Goal: Check status: Check status

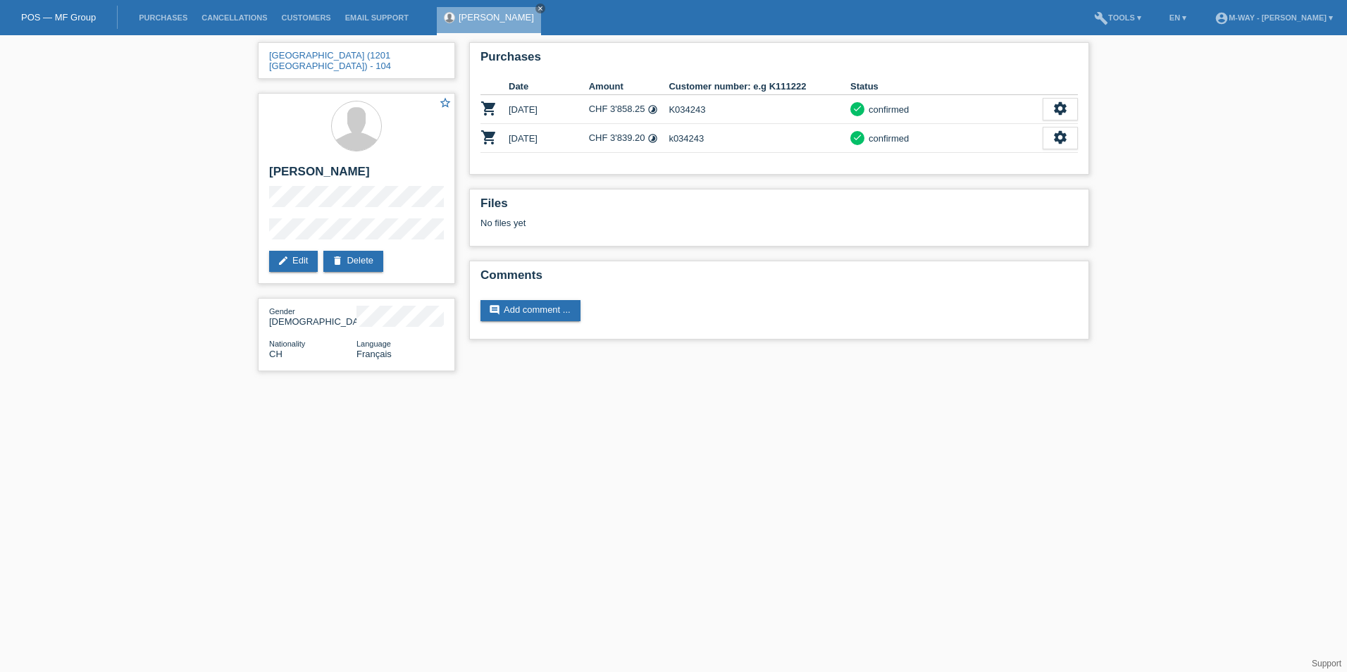
click at [174, 9] on li "Purchases" at bounding box center [163, 18] width 63 height 36
click at [172, 17] on link "Purchases" at bounding box center [163, 17] width 63 height 8
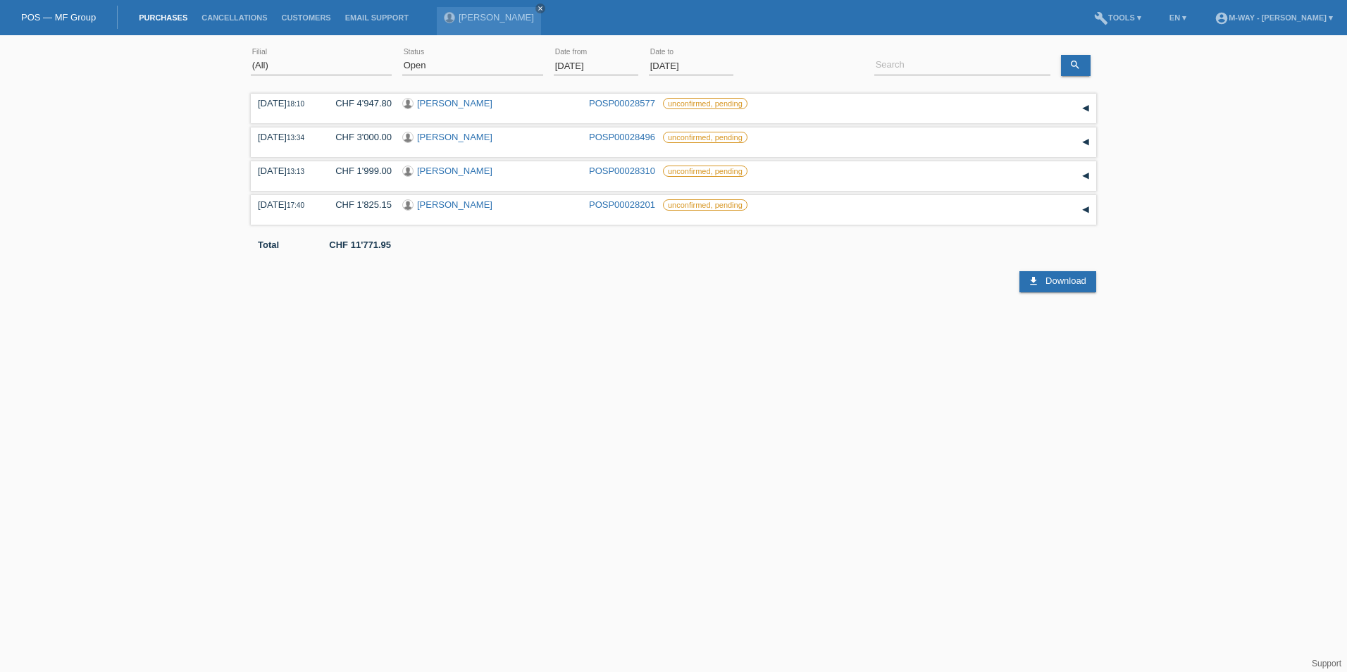
click at [595, 63] on input "01.10.2025" at bounding box center [596, 66] width 85 height 18
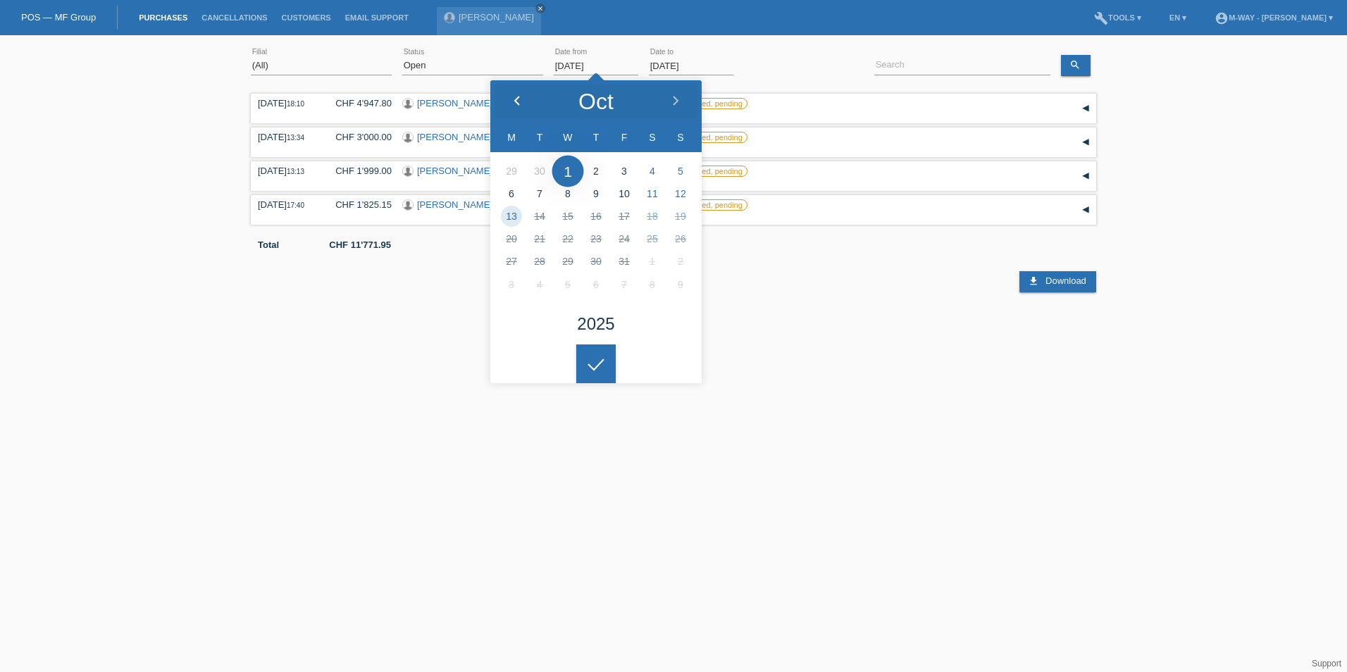
click at [515, 94] on div at bounding box center [516, 101] width 53 height 42
type input "02.06.2025"
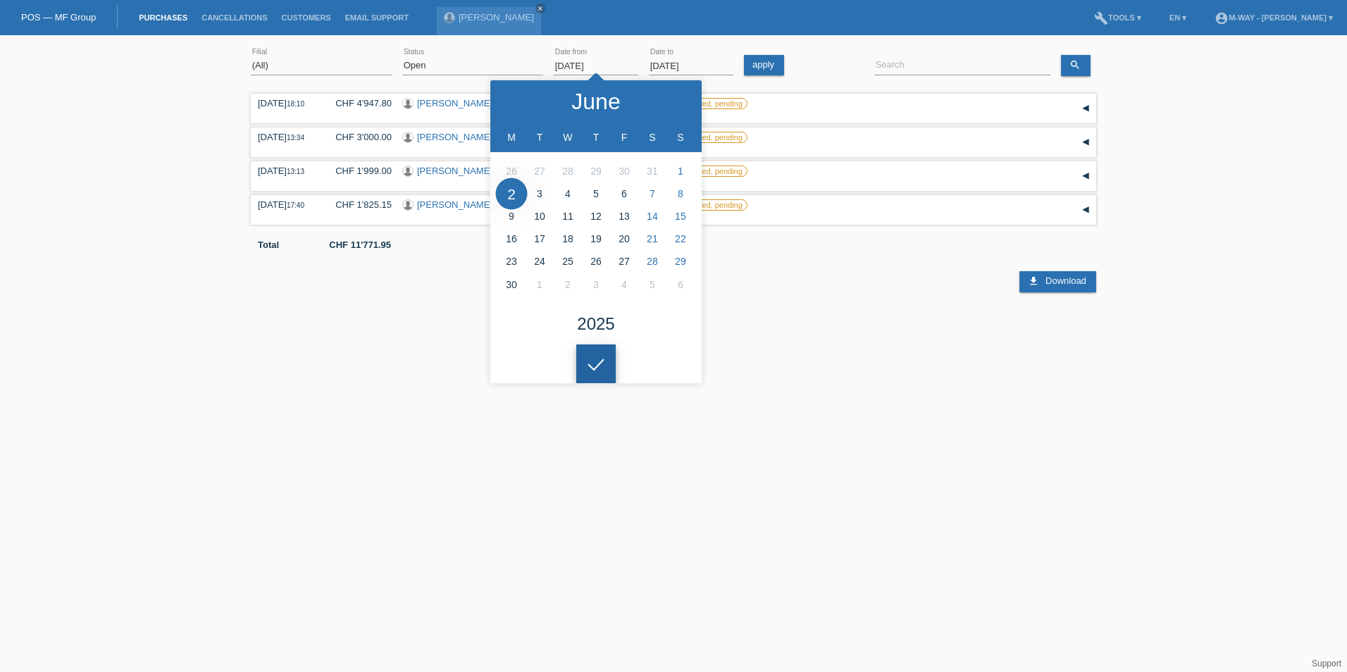
drag, startPoint x: 594, startPoint y: 361, endPoint x: 813, endPoint y: 224, distance: 257.9
click at [594, 360] on icon at bounding box center [596, 364] width 23 height 13
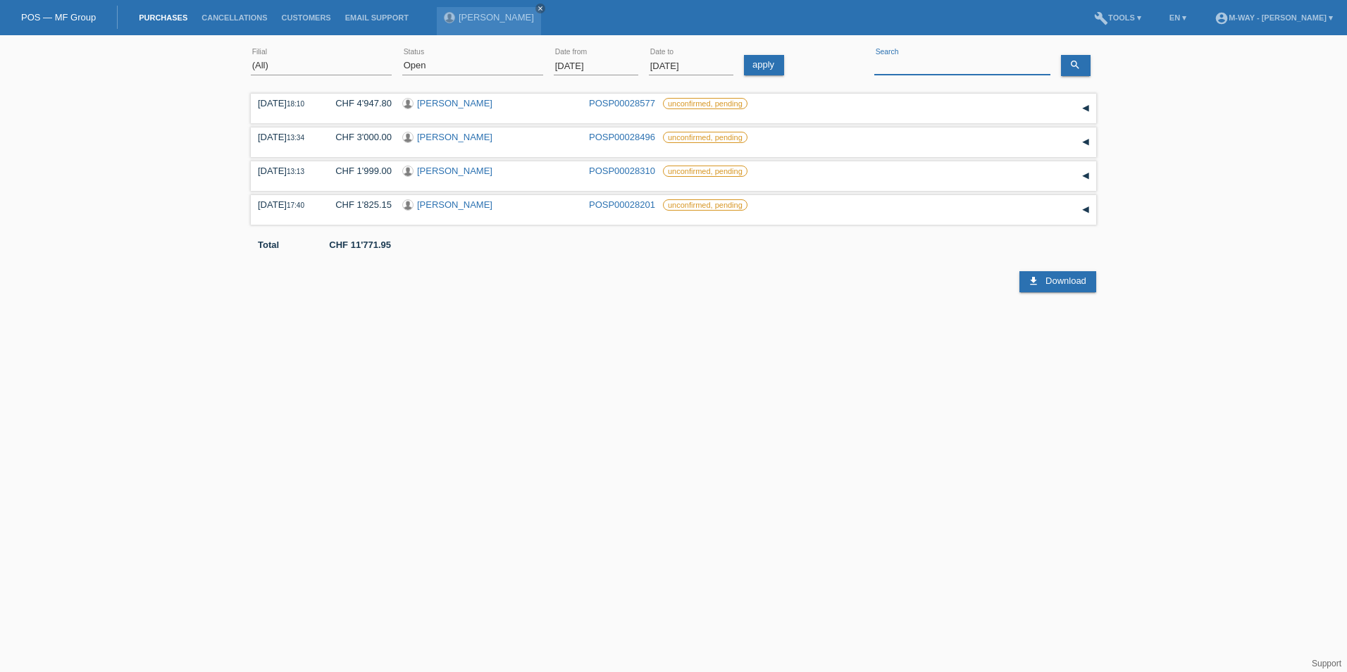
click at [908, 66] on input at bounding box center [962, 66] width 176 height 18
type input "montagna"
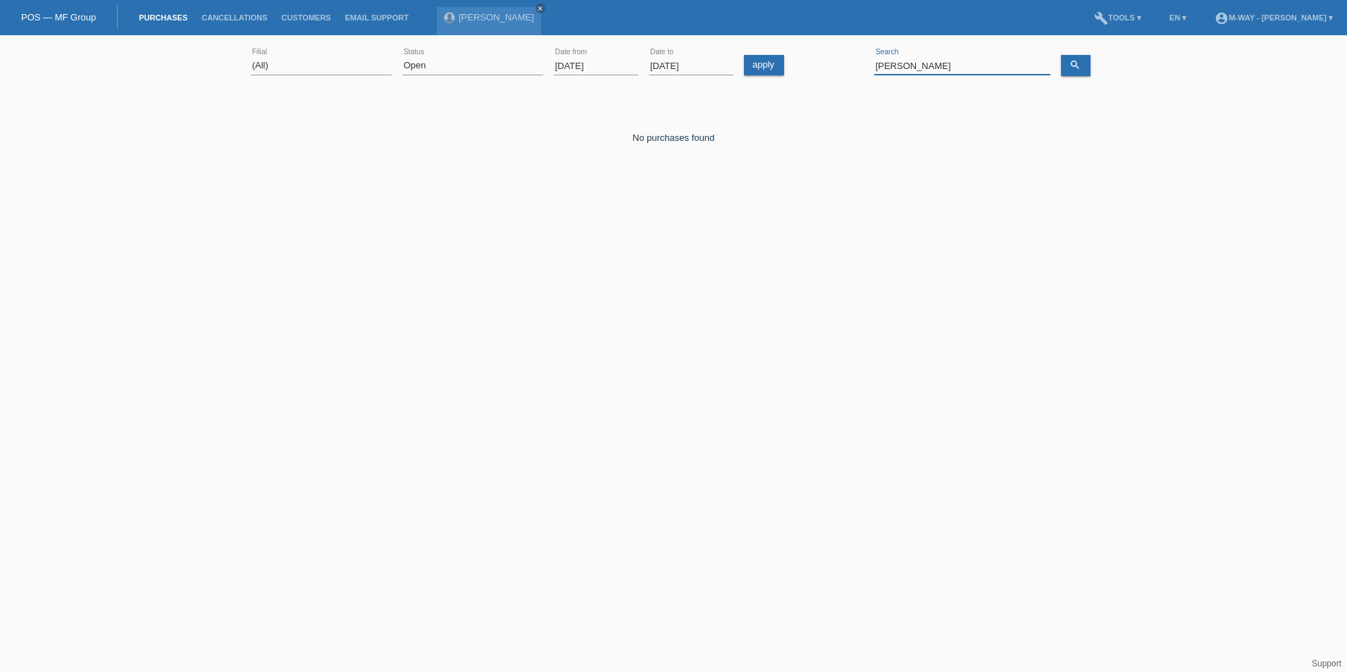
drag, startPoint x: 934, startPoint y: 68, endPoint x: 841, endPoint y: 68, distance: 93.0
click at [841, 68] on div "(All) Aarau Alexand'Ro Edouard'O Passion Vélo SàRL Basel Bern City Bern Expo Be…" at bounding box center [673, 66] width 845 height 48
click at [475, 70] on select "(All) New Open Returned Stepped back / Cancelled Completed" at bounding box center [472, 65] width 141 height 17
select select "ALL"
click at [402, 57] on select "(All) New Open Returned Stepped back / Cancelled Completed" at bounding box center [472, 65] width 141 height 17
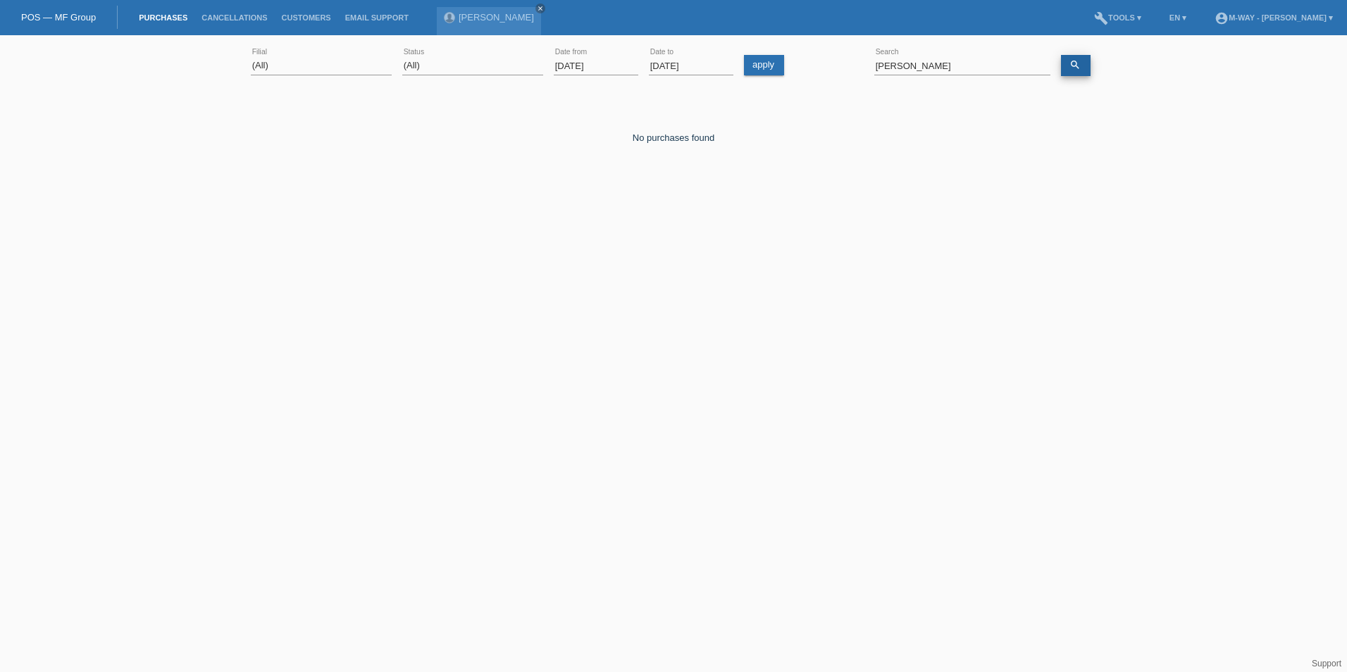
click at [1069, 66] on icon "search" at bounding box center [1074, 64] width 11 height 11
